Goal: Transaction & Acquisition: Purchase product/service

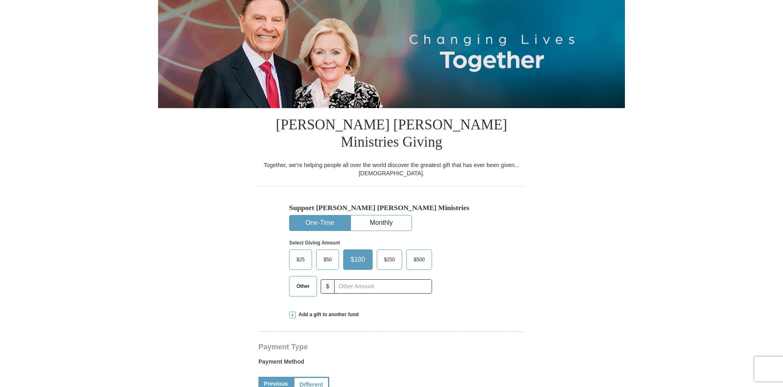
select select "TX"
click at [311, 280] on span "Other" at bounding box center [302, 286] width 21 height 12
click at [0, 0] on input "Other" at bounding box center [0, 0] width 0 height 0
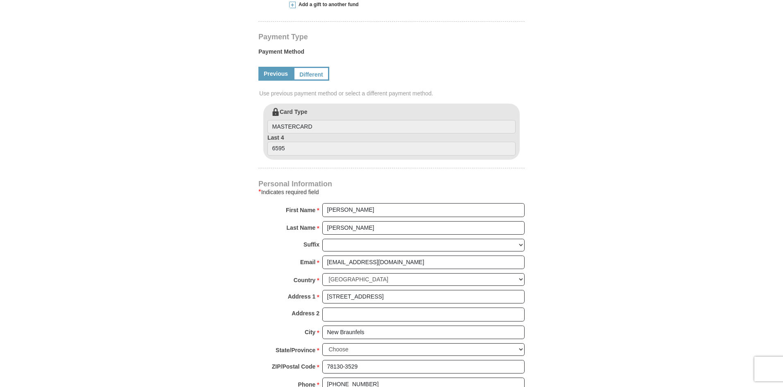
scroll to position [327, 0]
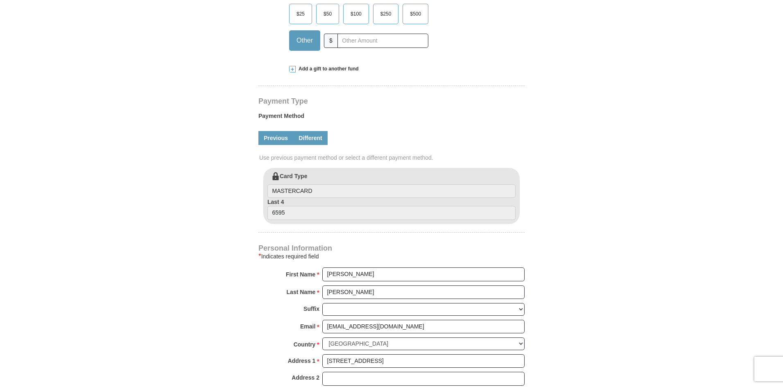
click at [320, 131] on link "Different" at bounding box center [310, 138] width 34 height 14
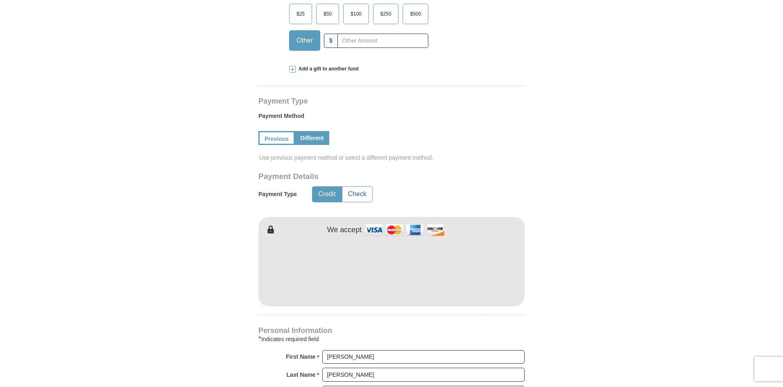
click at [350, 187] on button "Check" at bounding box center [357, 194] width 30 height 15
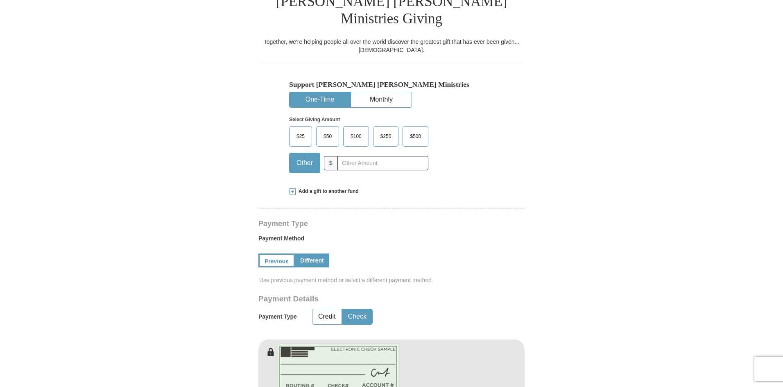
scroll to position [205, 0]
click at [354, 156] on input "text" at bounding box center [382, 163] width 91 height 14
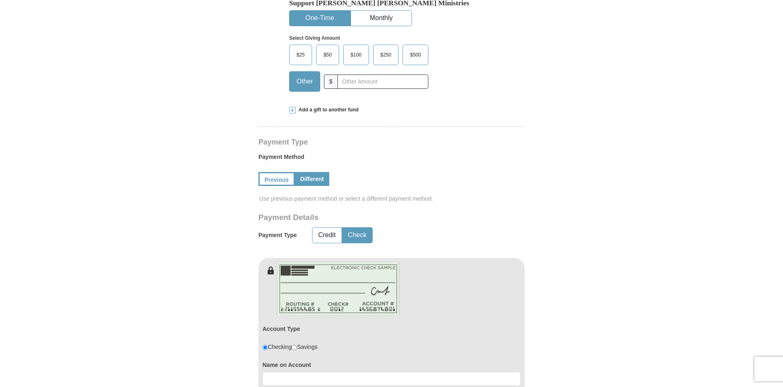
scroll to position [164, 0]
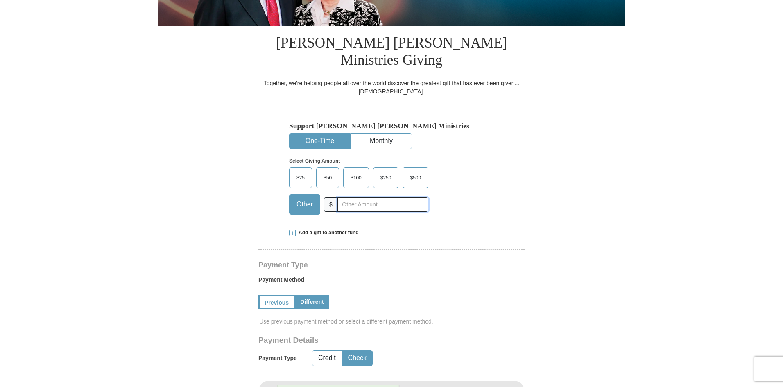
click at [372, 197] on input "text" at bounding box center [382, 204] width 91 height 14
type input "2173"
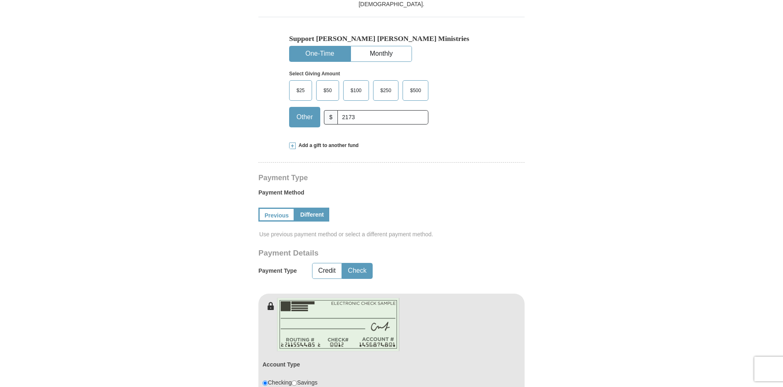
scroll to position [327, 0]
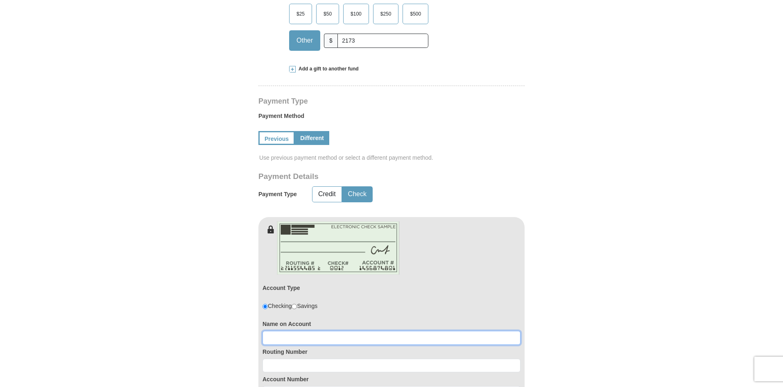
click at [333, 331] on input at bounding box center [391, 338] width 258 height 14
type input "Eliesha Cavanaugh"
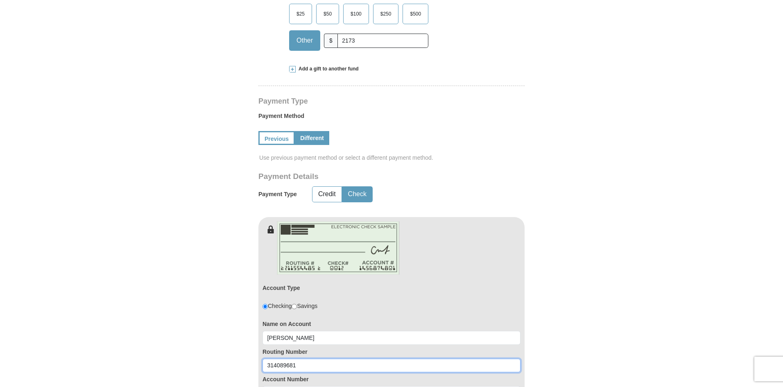
type input "314089681"
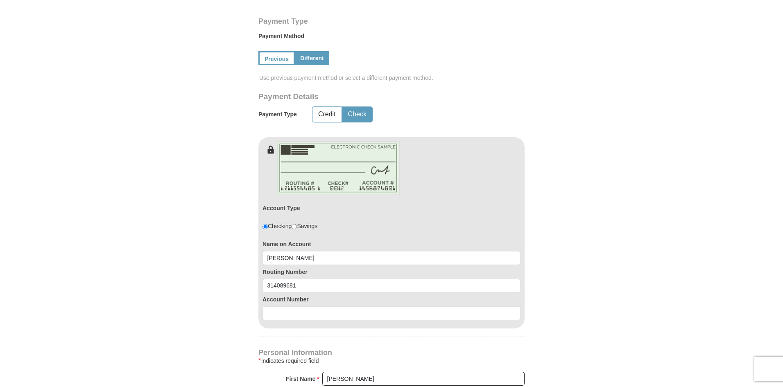
scroll to position [409, 0]
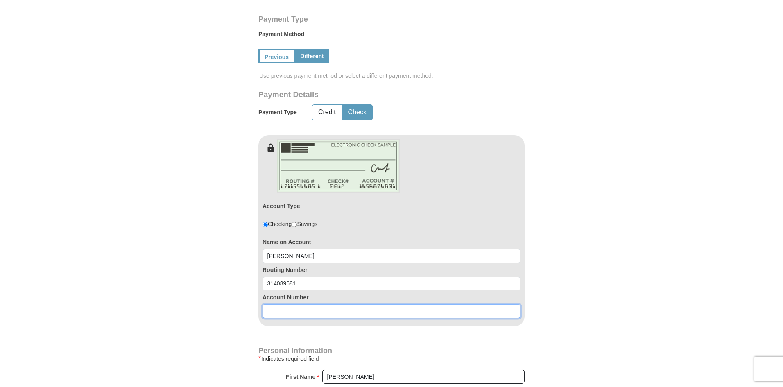
click at [321, 304] on input at bounding box center [391, 311] width 258 height 14
paste input "246755014"
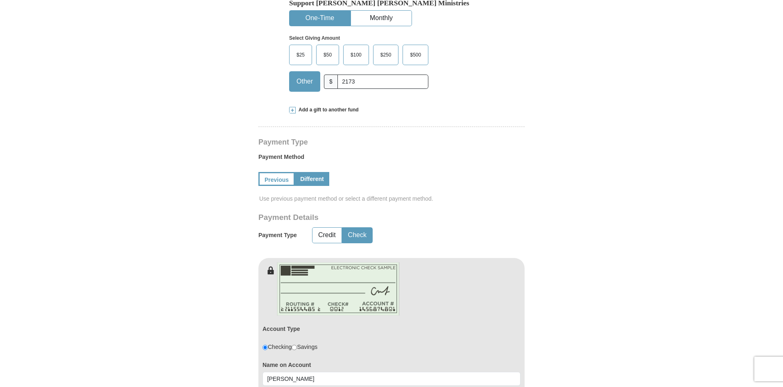
scroll to position [41, 0]
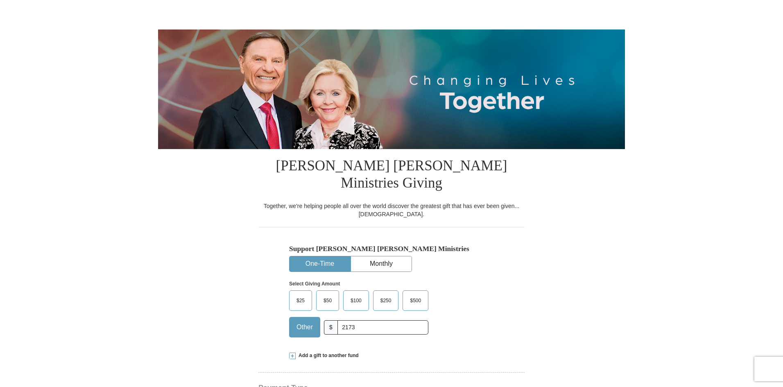
type input "246755014"
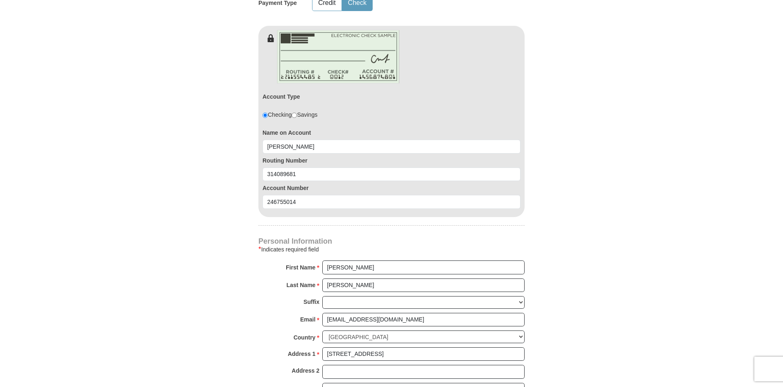
scroll to position [532, 0]
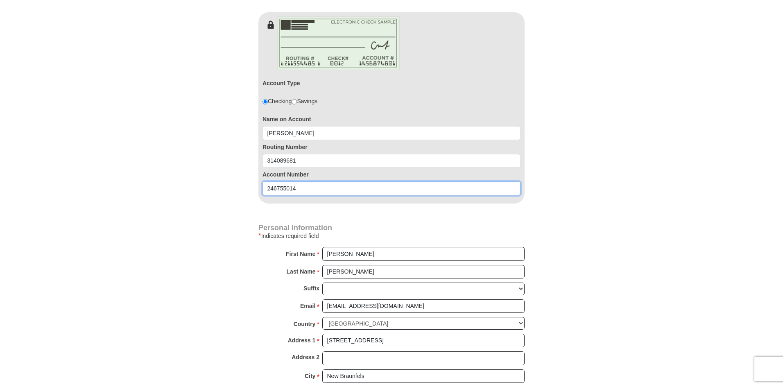
click at [363, 181] on input "246755014" at bounding box center [391, 188] width 258 height 14
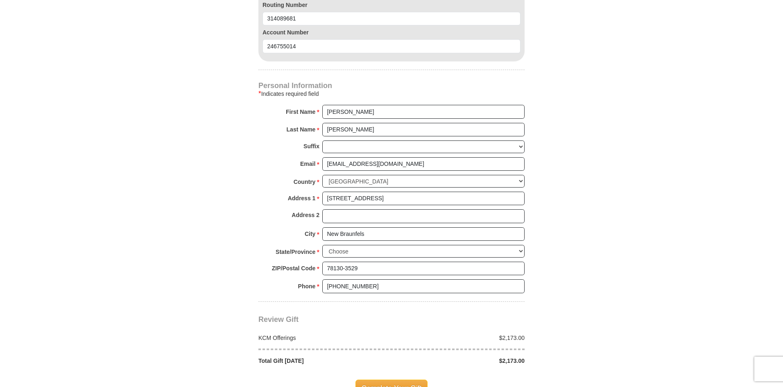
scroll to position [737, 0]
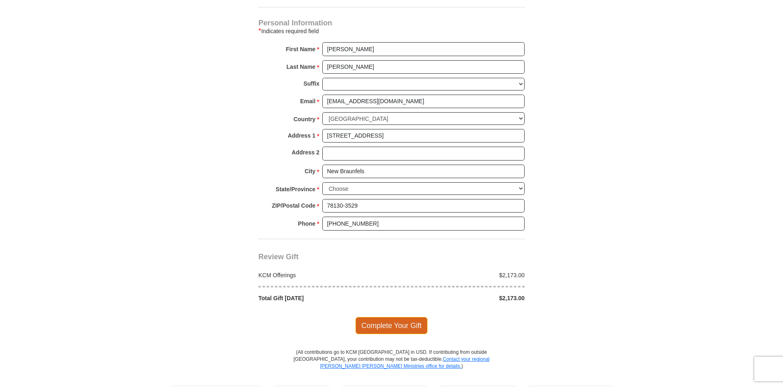
click at [395, 317] on span "Complete Your Gift" at bounding box center [391, 325] width 72 height 17
